Goal: Information Seeking & Learning: Find specific fact

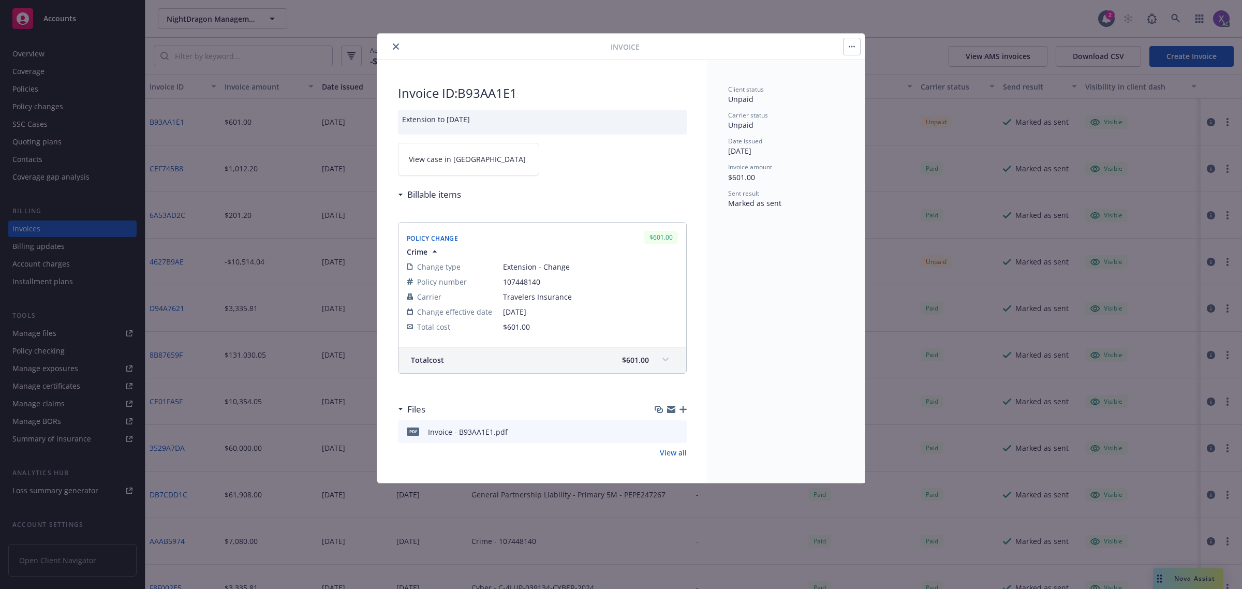
click at [423, 187] on div "Billable items" at bounding box center [542, 195] width 289 height 22
click at [430, 159] on span "View case in SSC" at bounding box center [467, 159] width 117 height 11
click at [396, 41] on button "close" at bounding box center [396, 46] width 12 height 12
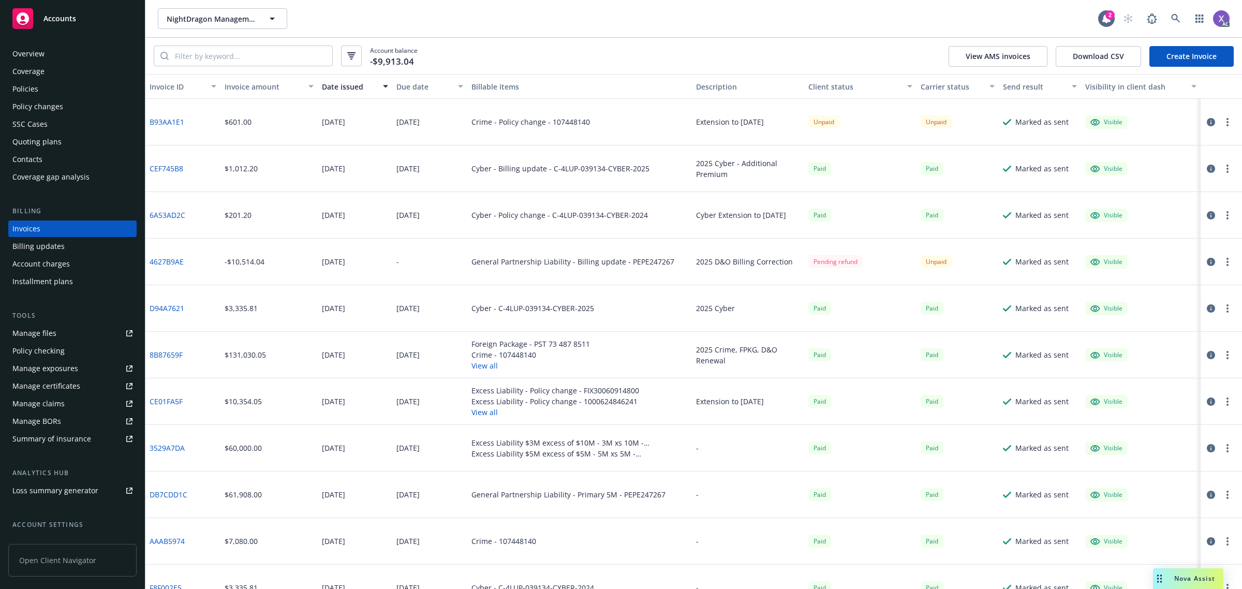
click at [1206, 260] on icon "button" at bounding box center [1210, 262] width 8 height 8
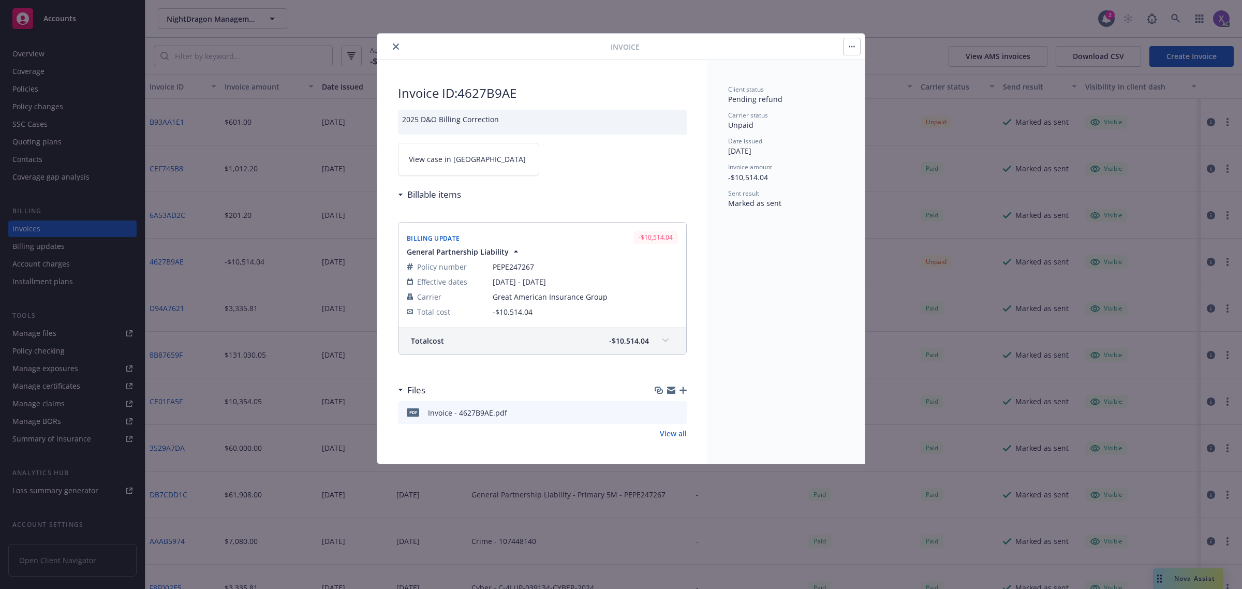
click at [456, 161] on span "View case in SSC" at bounding box center [467, 159] width 117 height 11
click at [397, 46] on icon "close" at bounding box center [396, 46] width 6 height 6
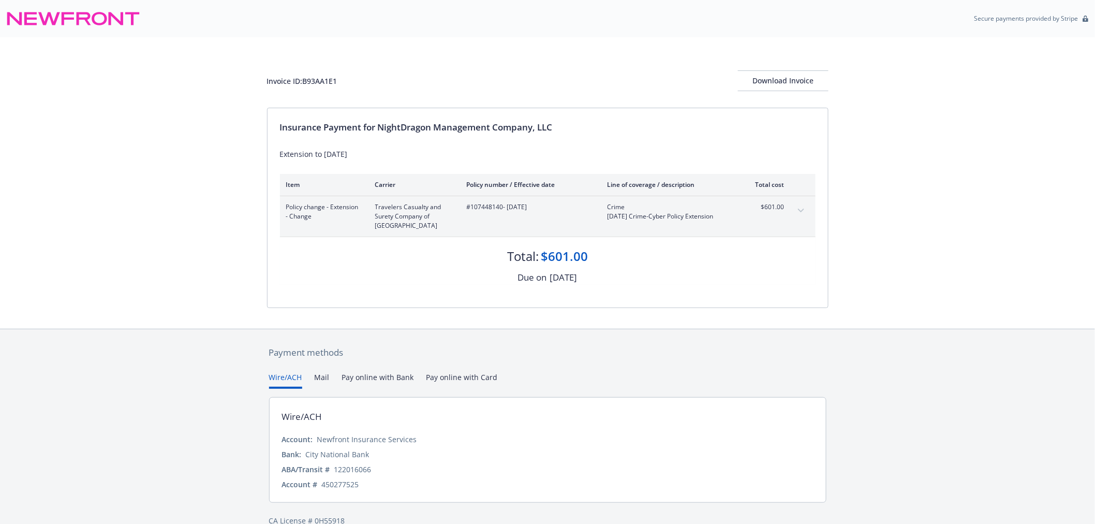
click at [602, 63] on div "Invoice ID: B93AA1E1 Download Invoice" at bounding box center [547, 72] width 561 height 70
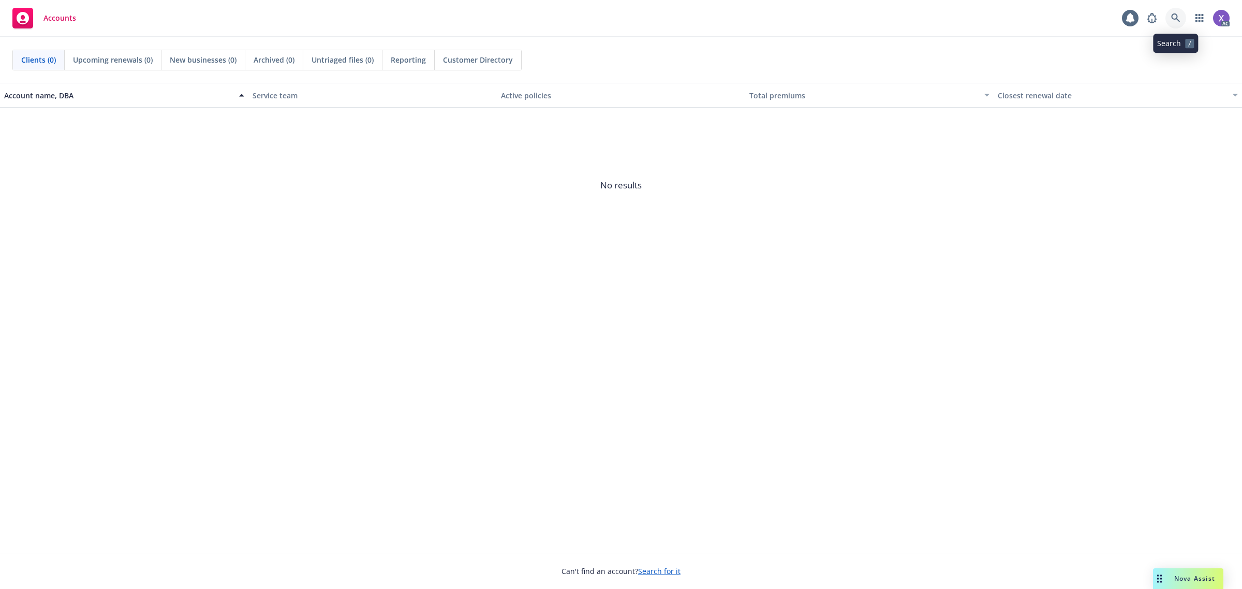
click at [1173, 19] on icon at bounding box center [1175, 17] width 9 height 9
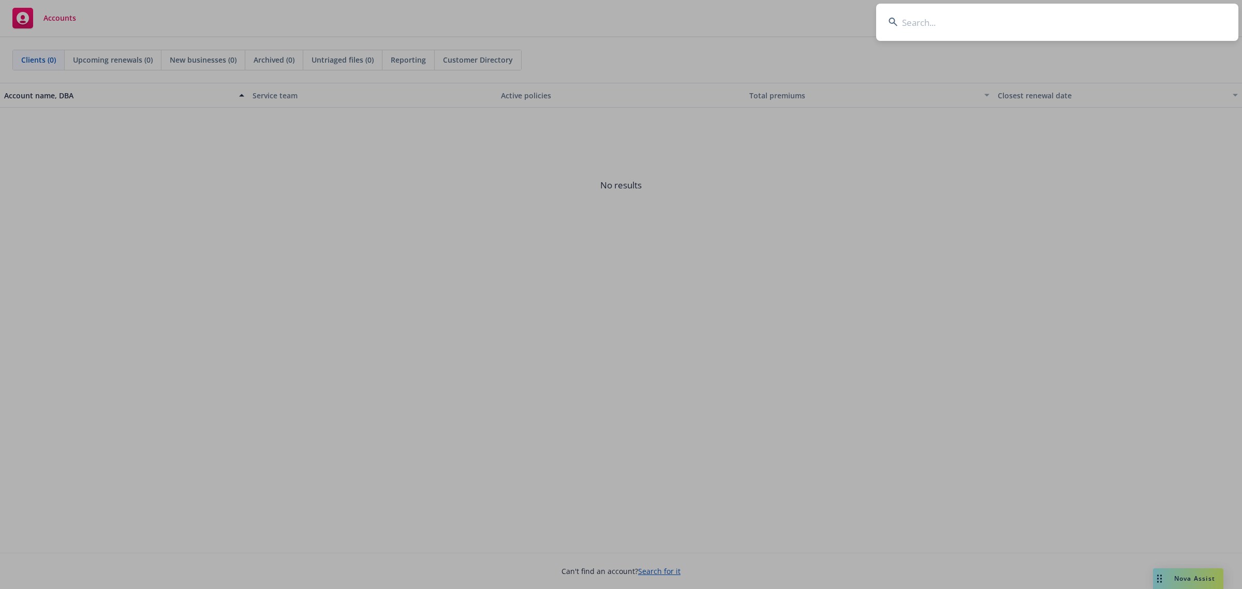
type input "Stockton Recycling"
click at [1085, 18] on input "Stockton Recycling" at bounding box center [1057, 22] width 362 height 37
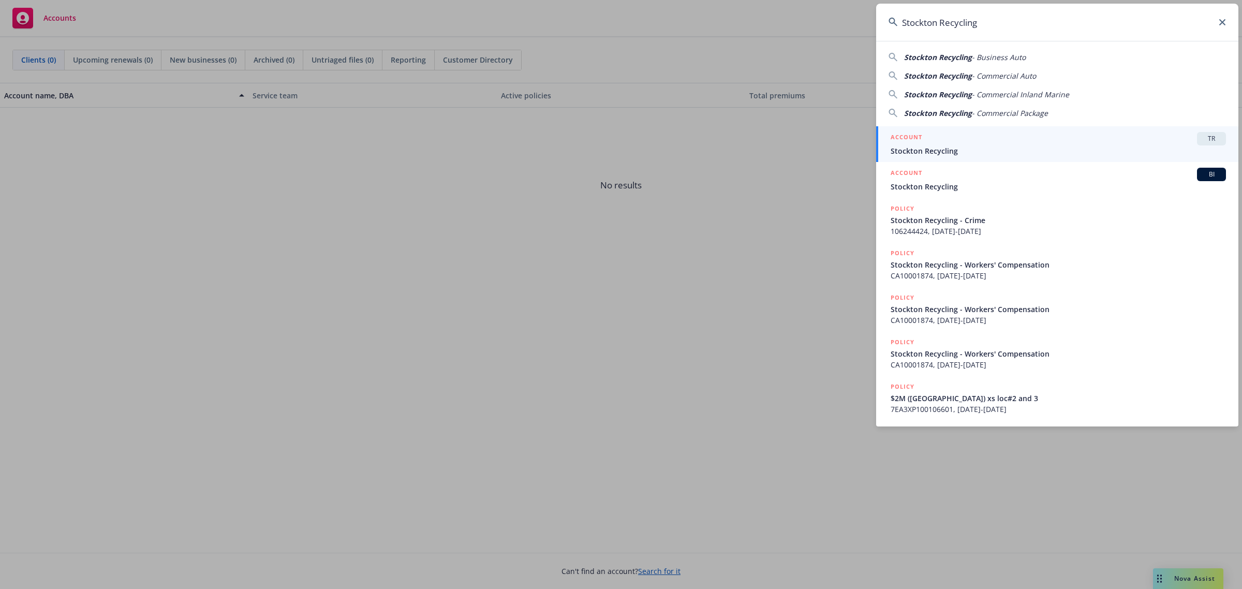
drag, startPoint x: 953, startPoint y: 185, endPoint x: 721, endPoint y: 192, distance: 232.4
click at [953, 185] on span "Stockton Recycling" at bounding box center [1057, 186] width 335 height 11
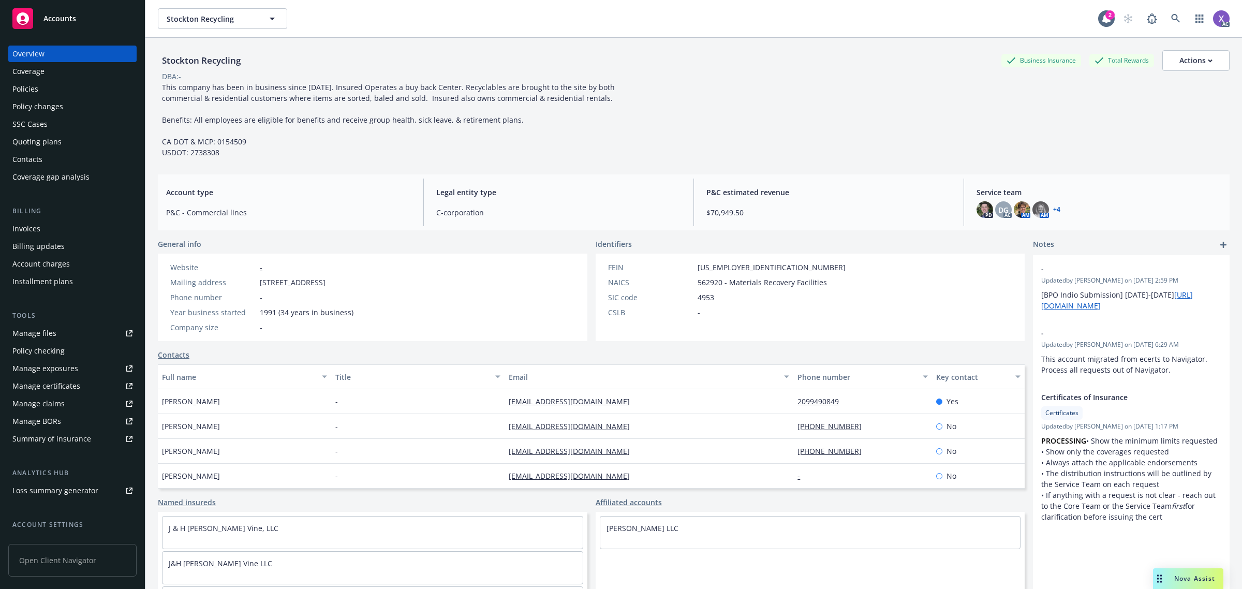
click at [31, 226] on div "Invoices" at bounding box center [26, 228] width 28 height 17
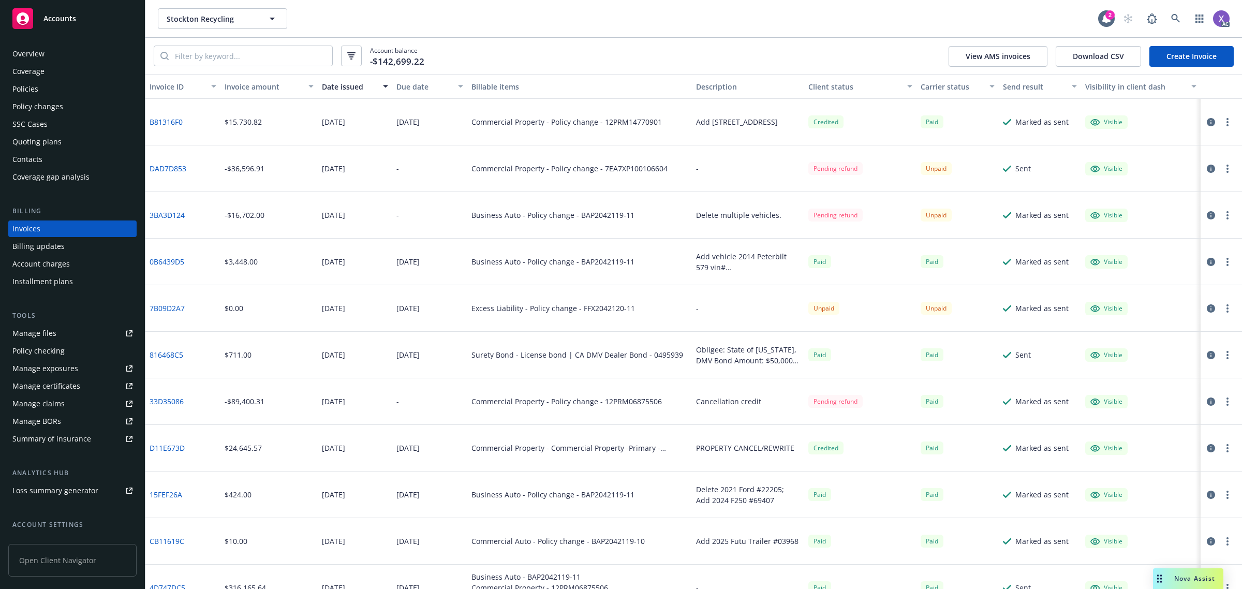
click at [1206, 119] on icon "button" at bounding box center [1210, 122] width 8 height 8
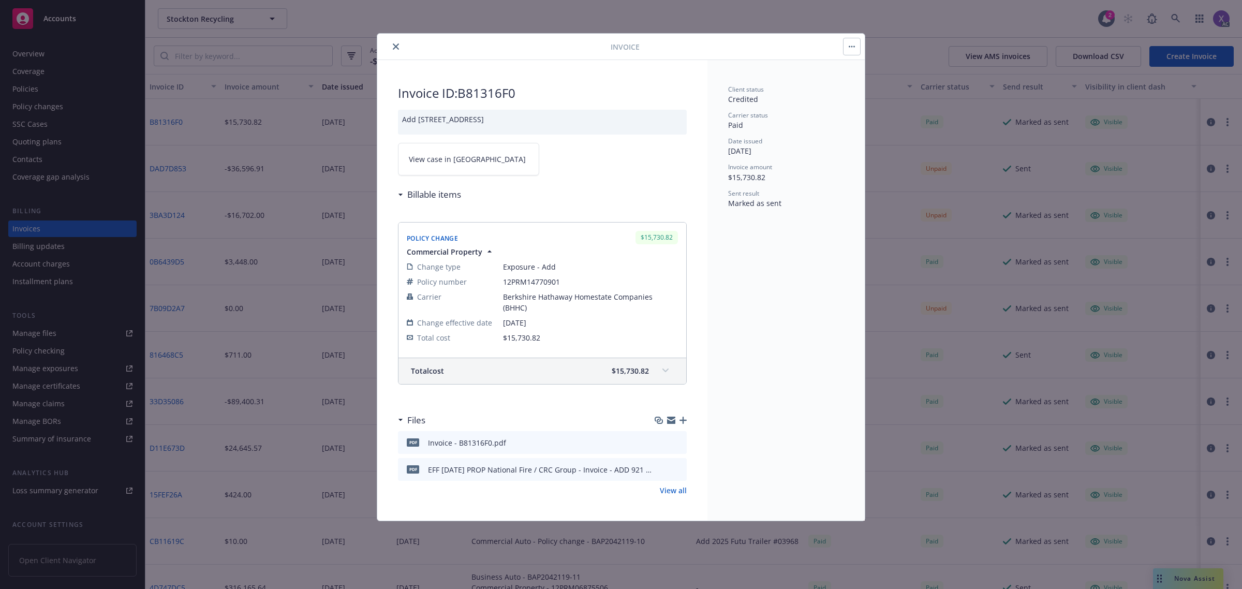
click at [466, 171] on link "View case in SSC" at bounding box center [468, 159] width 141 height 33
click at [394, 47] on icon "close" at bounding box center [396, 46] width 6 height 6
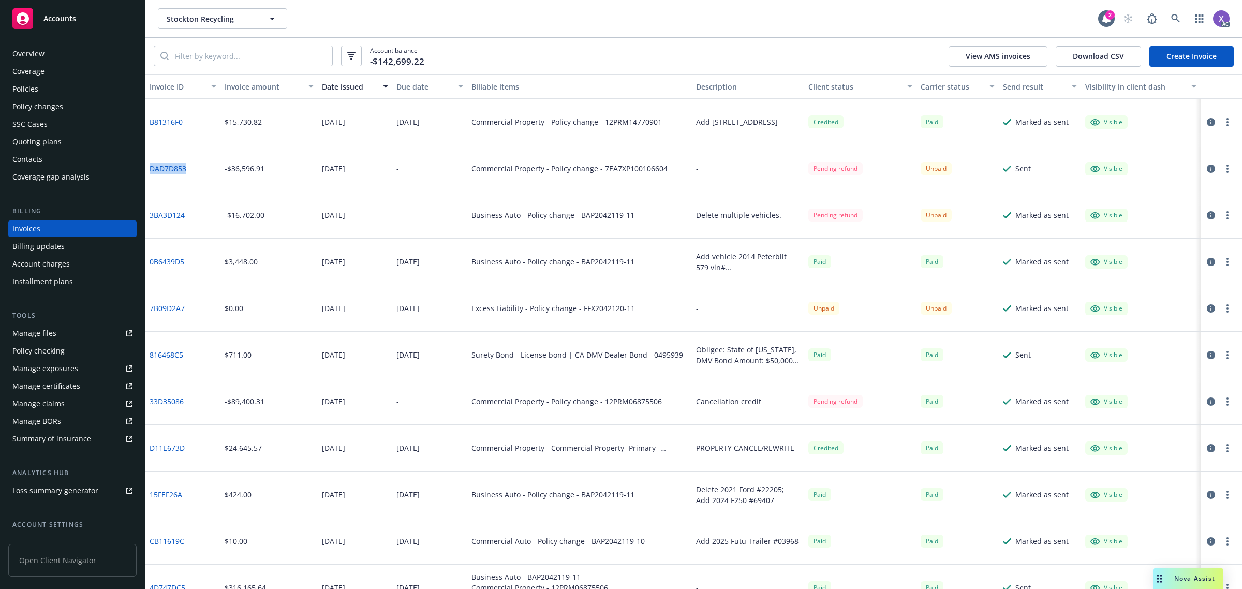
drag, startPoint x: 192, startPoint y: 170, endPoint x: 148, endPoint y: 171, distance: 44.0
click at [148, 171] on div "DAD7D853" at bounding box center [182, 168] width 75 height 47
copy link "DAD7D853"
click at [589, 181] on div "Commercial Property - Policy change - 7EA7XP100106604" at bounding box center [579, 168] width 225 height 47
drag, startPoint x: 596, startPoint y: 172, endPoint x: 665, endPoint y: 176, distance: 68.4
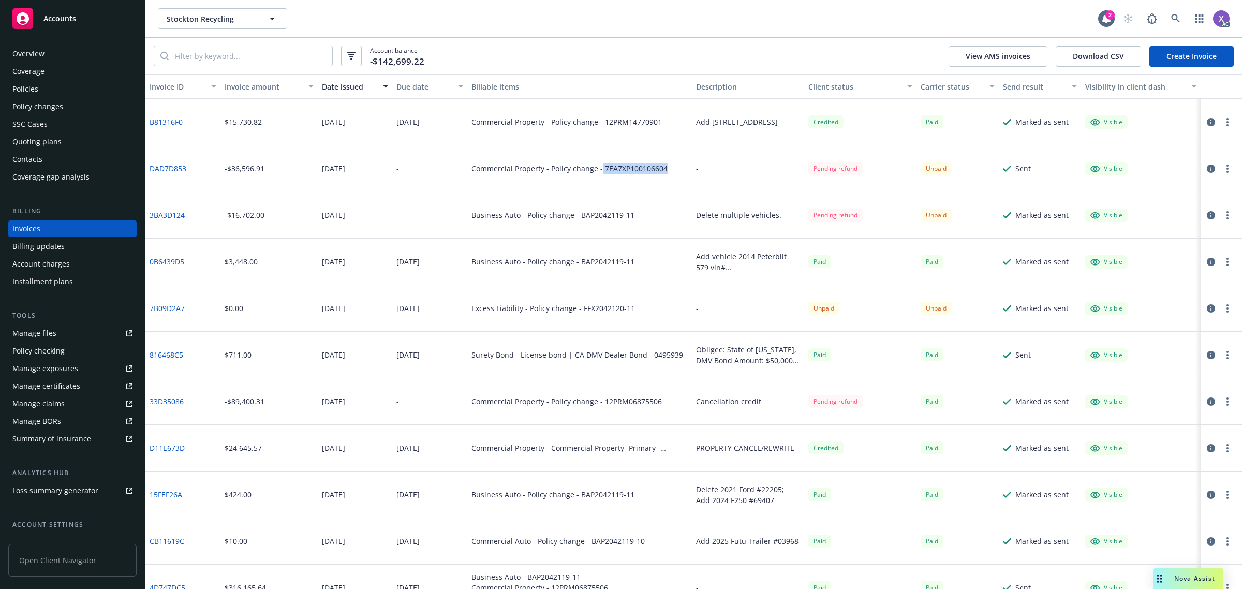
click at [665, 176] on div "Commercial Property - Policy change - 7EA7XP100106604" at bounding box center [579, 168] width 225 height 47
copy div "7EA7XP100106604"
click at [41, 92] on div "Policies" at bounding box center [72, 89] width 120 height 17
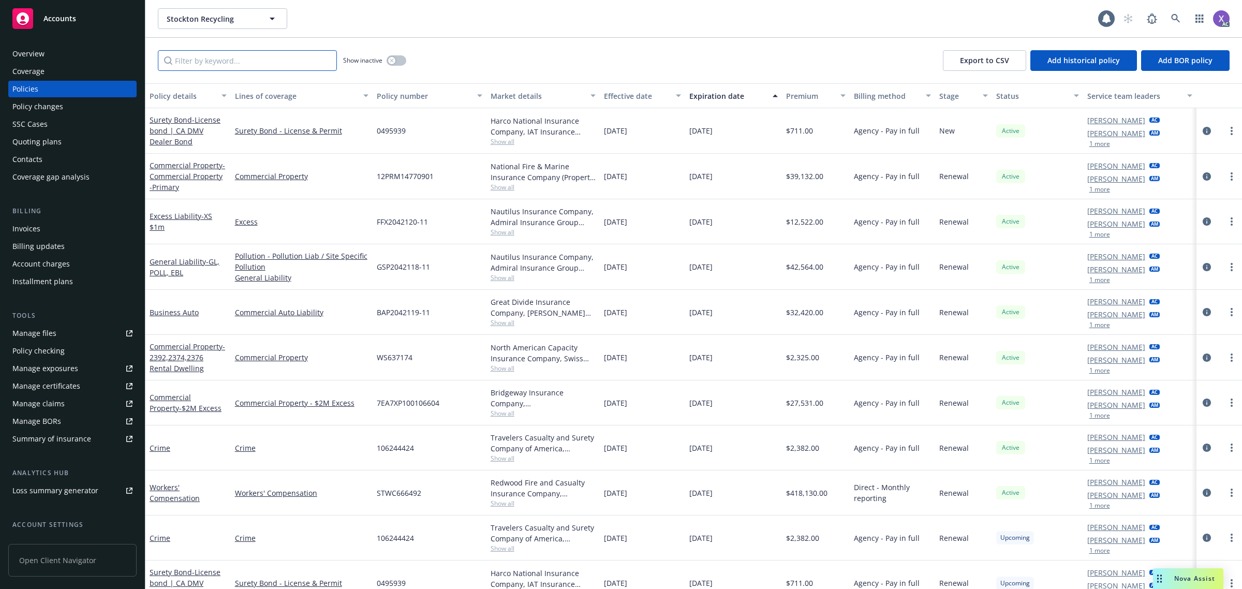
click at [201, 61] on input "Filter by keyword..." at bounding box center [247, 60] width 179 height 21
paste input "7EA7XP100106604"
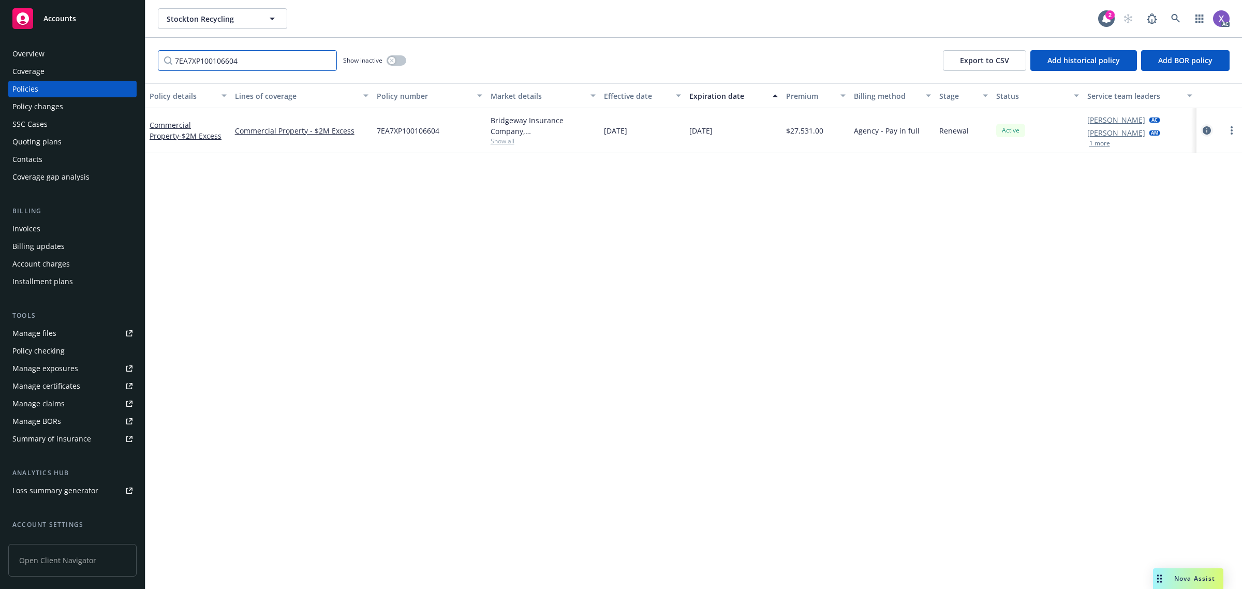
type input "7EA7XP100106604"
click at [1205, 128] on icon "circleInformation" at bounding box center [1206, 130] width 8 height 8
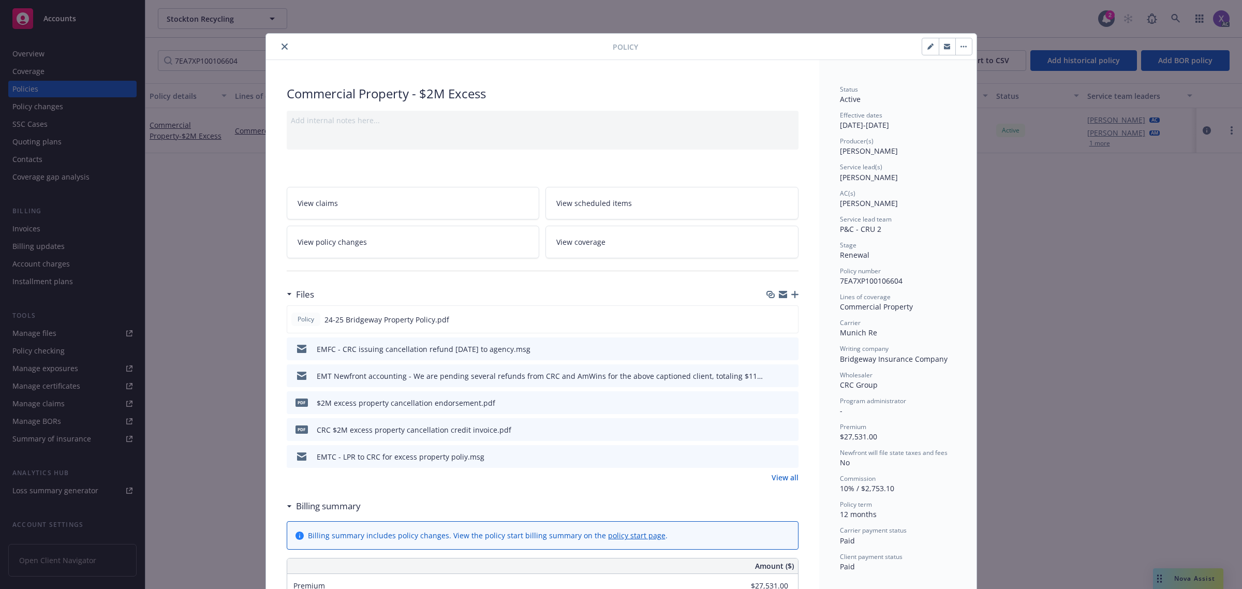
click at [774, 479] on link "View all" at bounding box center [784, 477] width 27 height 11
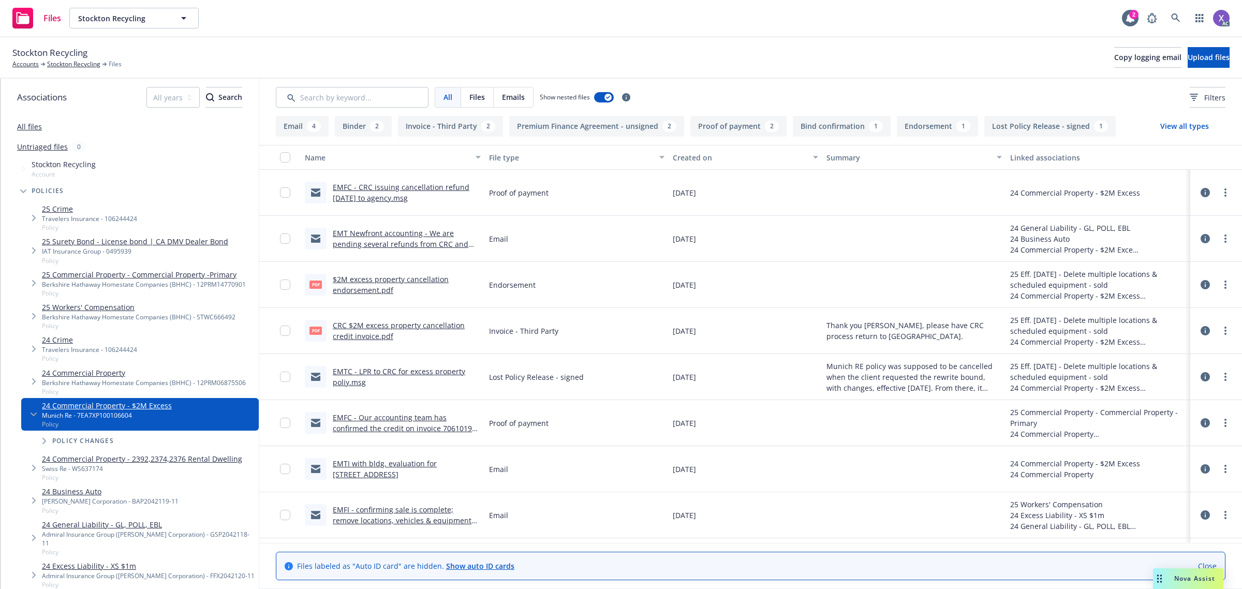
click at [428, 280] on link "$2M excess property cancellation endorsement.pdf" at bounding box center [391, 284] width 116 height 21
click at [527, 330] on span "Invoice - Third Party" at bounding box center [523, 330] width 69 height 11
click at [520, 330] on span "Invoice - Third Party" at bounding box center [523, 330] width 69 height 11
click at [422, 330] on div "CRC $2M excess property cancellation credit invoice.pdf" at bounding box center [407, 331] width 148 height 22
click at [422, 324] on link "CRC $2M excess property cancellation credit invoice.pdf" at bounding box center [399, 330] width 132 height 21
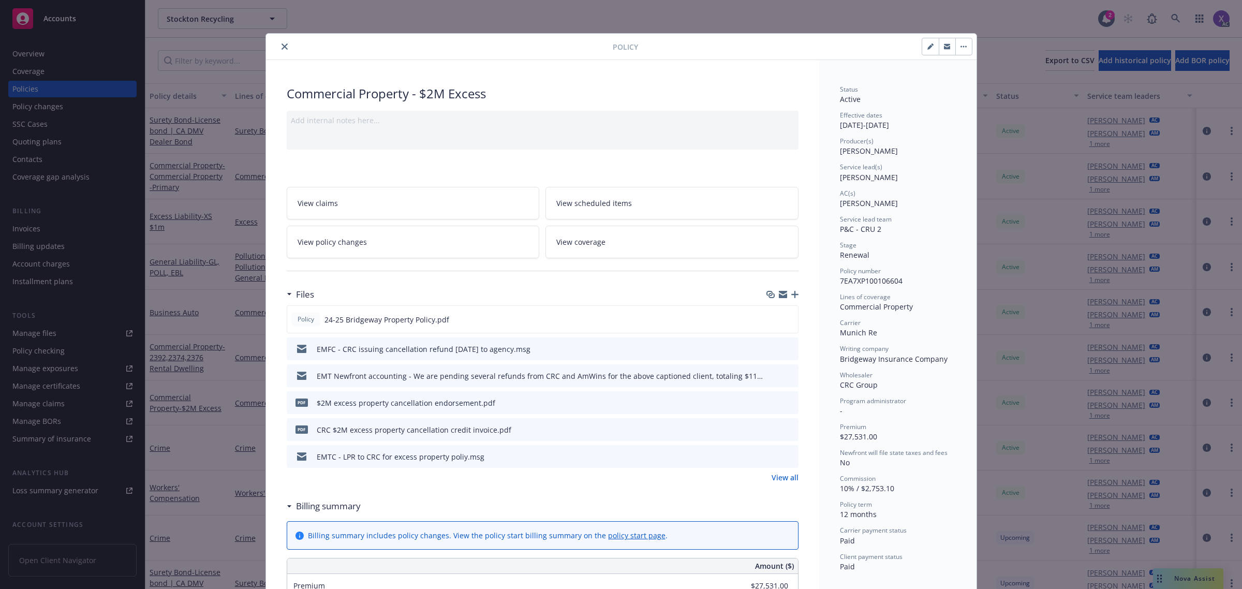
click at [281, 45] on icon "close" at bounding box center [284, 46] width 6 height 6
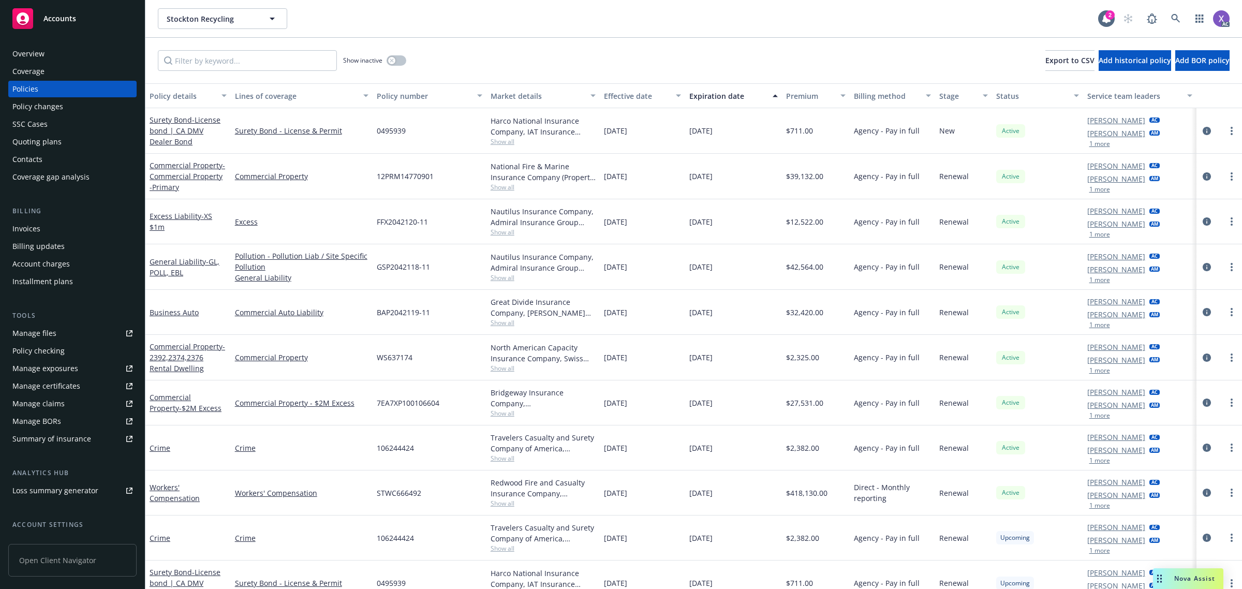
click at [22, 234] on div "Invoices" at bounding box center [26, 228] width 28 height 17
